Goal: Navigation & Orientation: Understand site structure

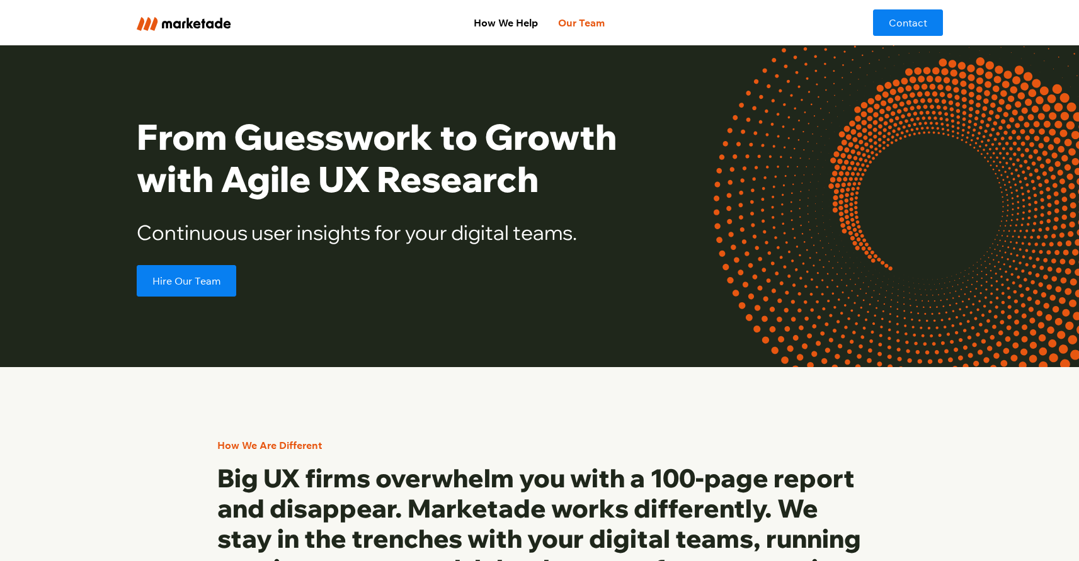
click at [576, 25] on link "Our Team" at bounding box center [581, 22] width 67 height 25
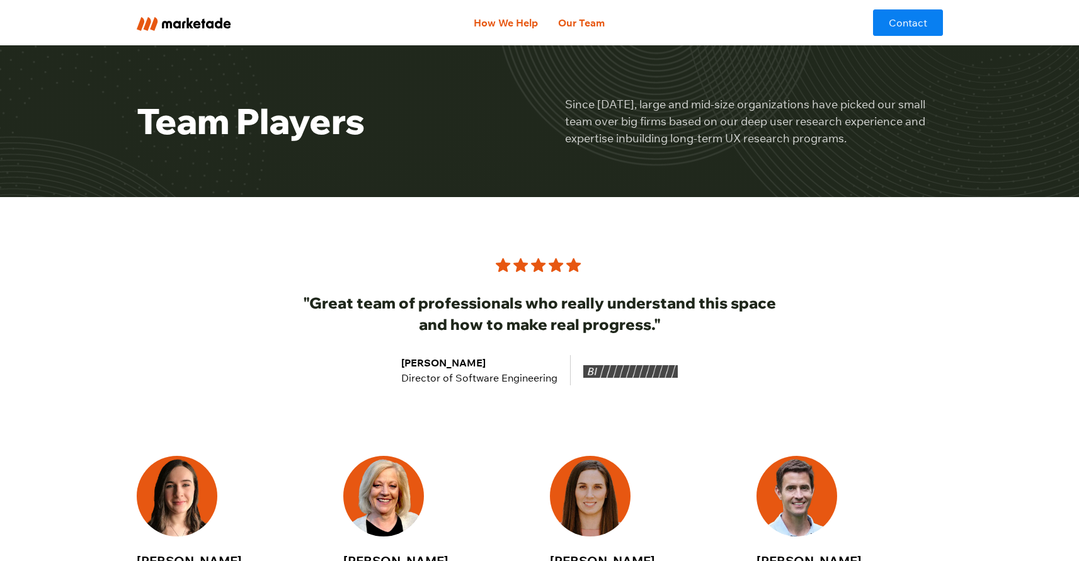
click at [527, 19] on link "How We Help" at bounding box center [505, 22] width 84 height 25
